Goal: Task Accomplishment & Management: Manage account settings

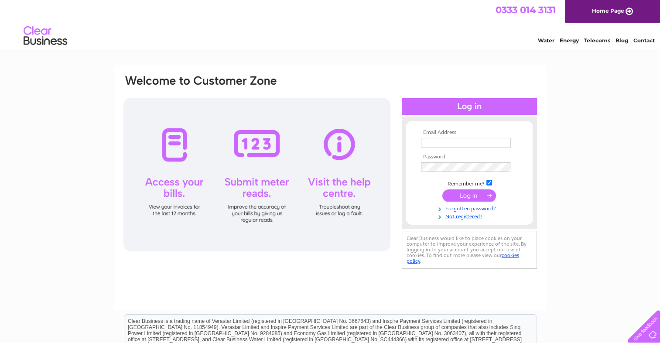
type input "lynne@speedlamps.com"
click at [471, 196] on input "submit" at bounding box center [469, 195] width 54 height 12
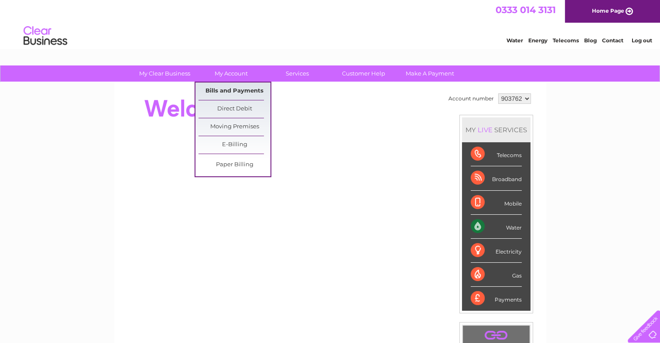
click at [244, 89] on link "Bills and Payments" at bounding box center [234, 90] width 72 height 17
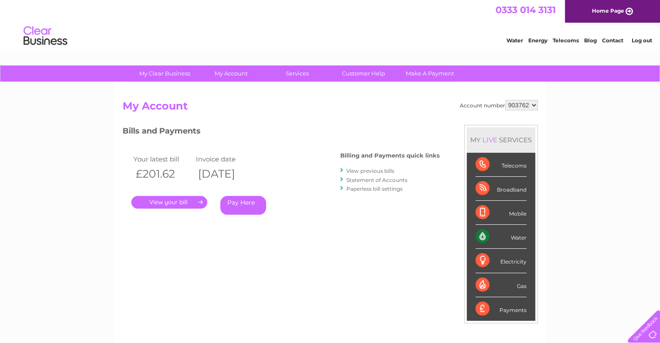
click at [169, 199] on link "." at bounding box center [169, 202] width 76 height 13
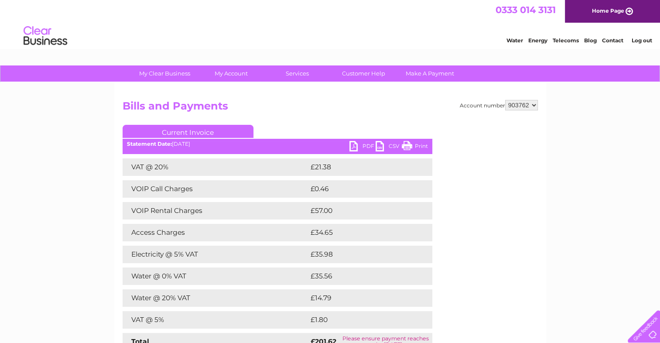
click at [356, 145] on link "PDF" at bounding box center [362, 147] width 26 height 13
